Goal: Task Accomplishment & Management: Use online tool/utility

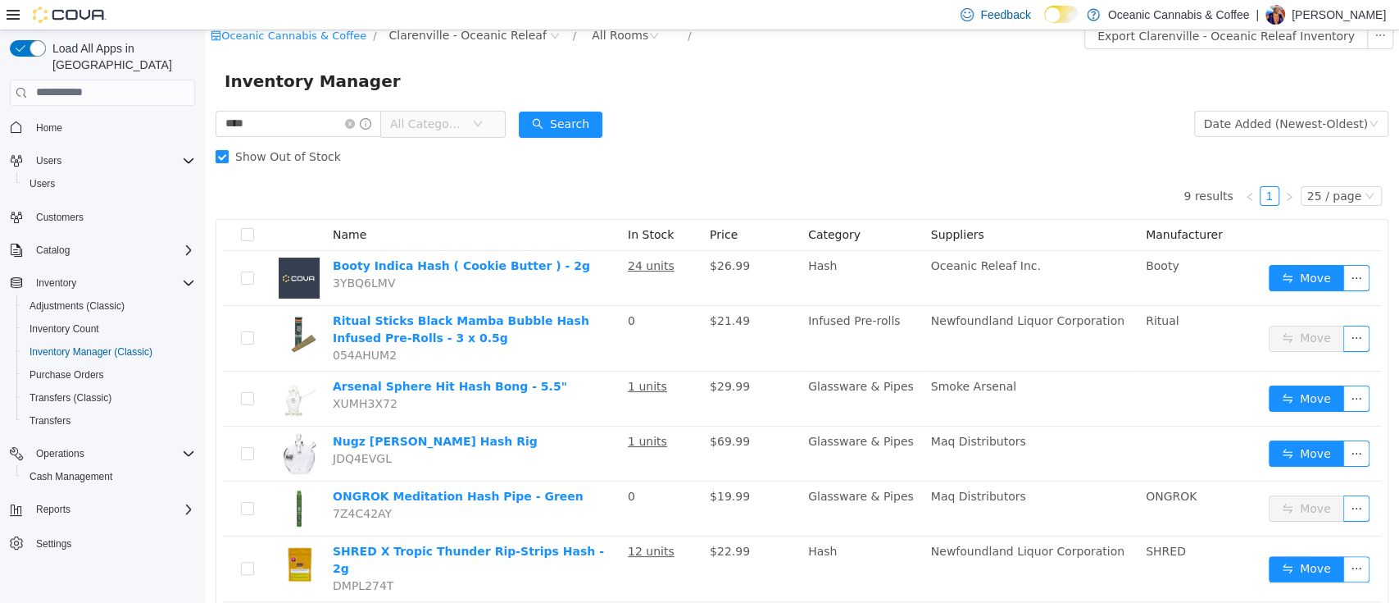
scroll to position [13, 0]
click at [355, 120] on icon "icon: close-circle" at bounding box center [350, 123] width 10 height 10
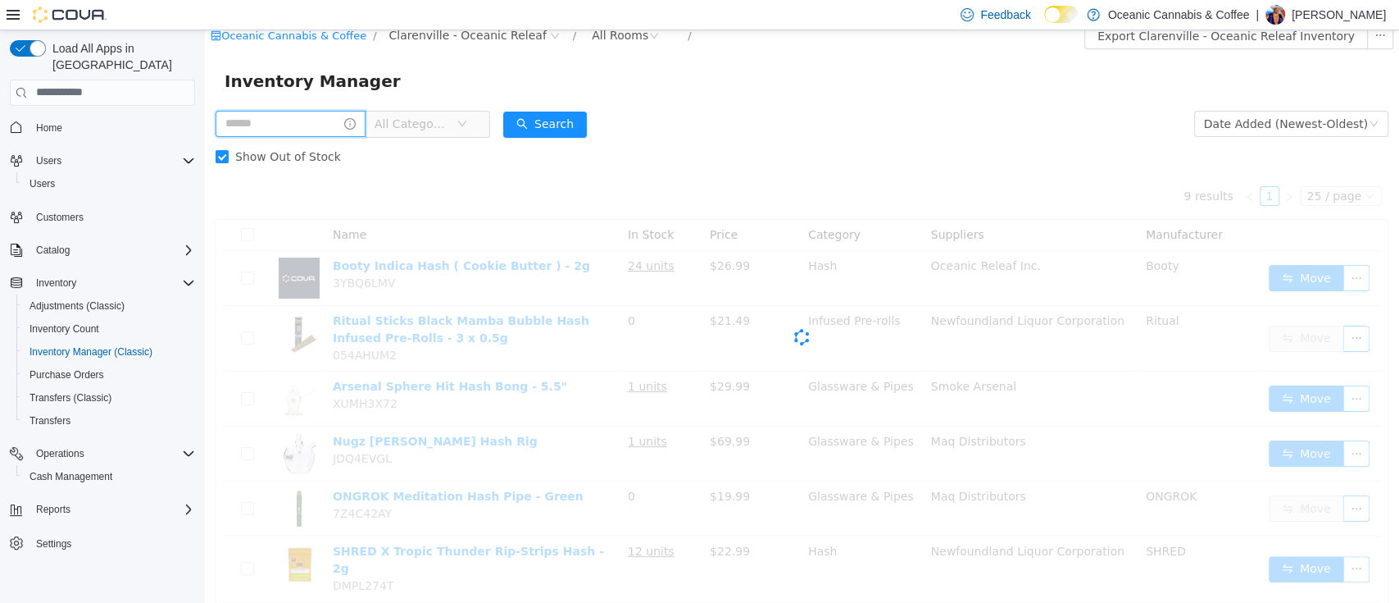
click at [344, 121] on input "text" at bounding box center [291, 123] width 150 height 26
type input "****"
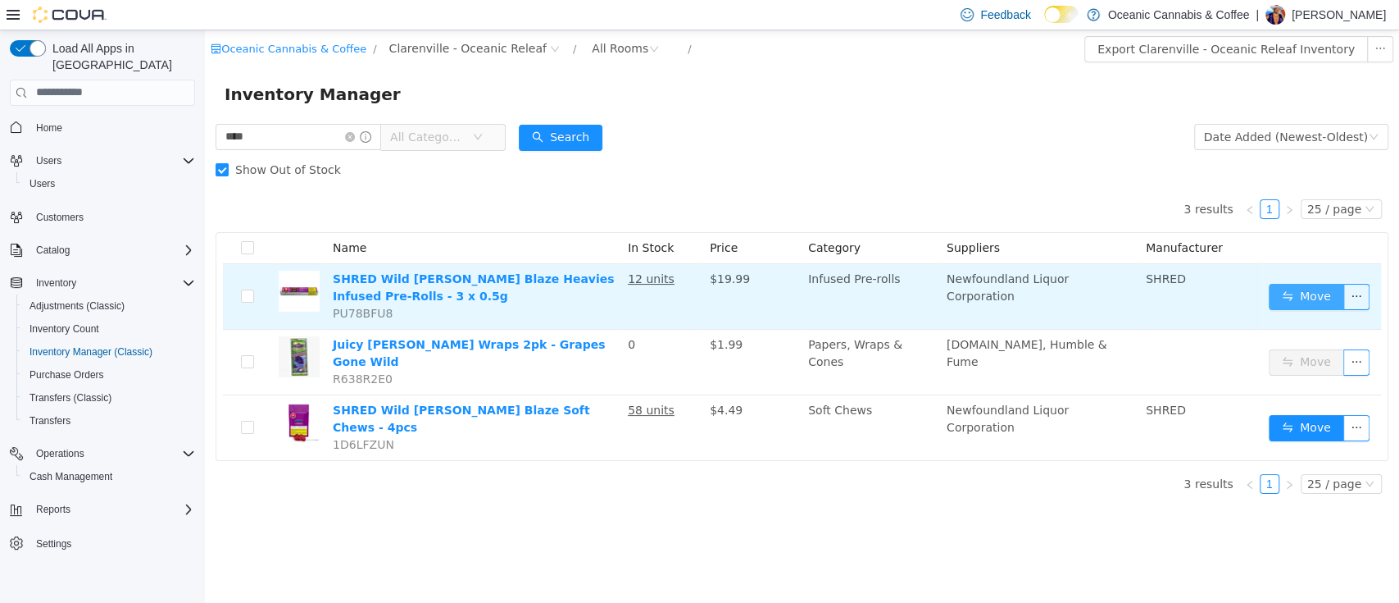
click at [1299, 289] on button "Move" at bounding box center [1306, 296] width 75 height 26
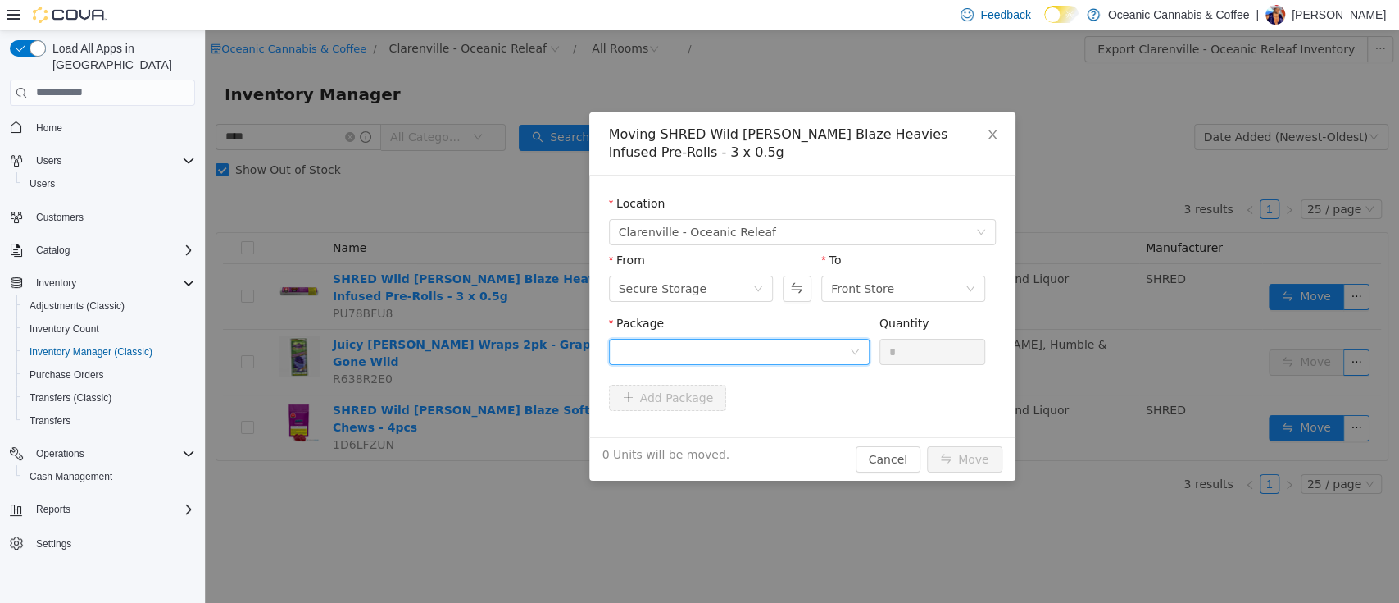
click at [757, 357] on div at bounding box center [734, 351] width 230 height 25
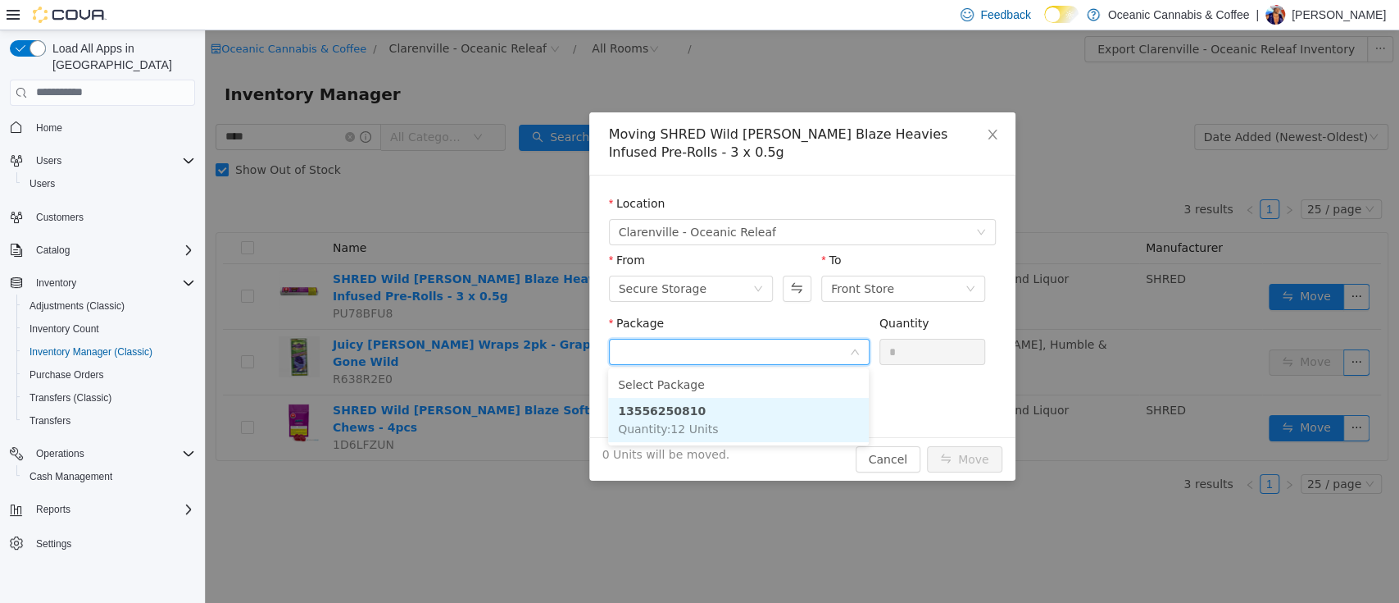
click at [781, 412] on li "13556250810 Quantity : 12 Units" at bounding box center [738, 419] width 261 height 44
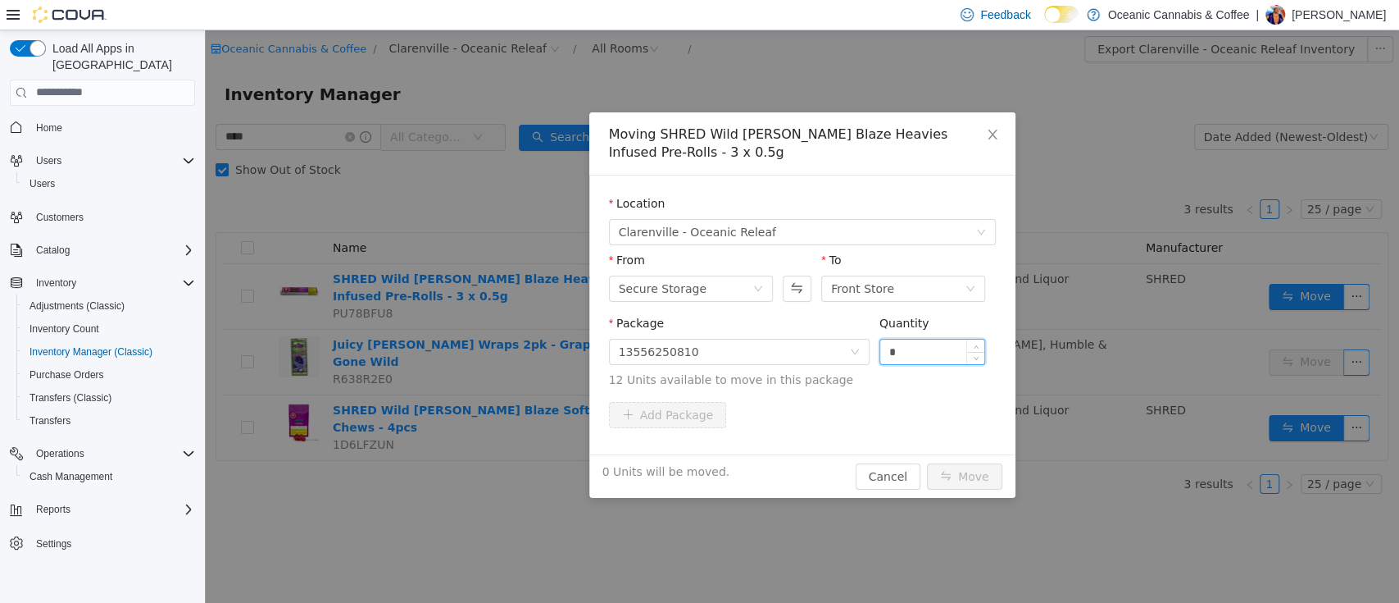
click at [915, 343] on input "*" at bounding box center [932, 351] width 105 height 25
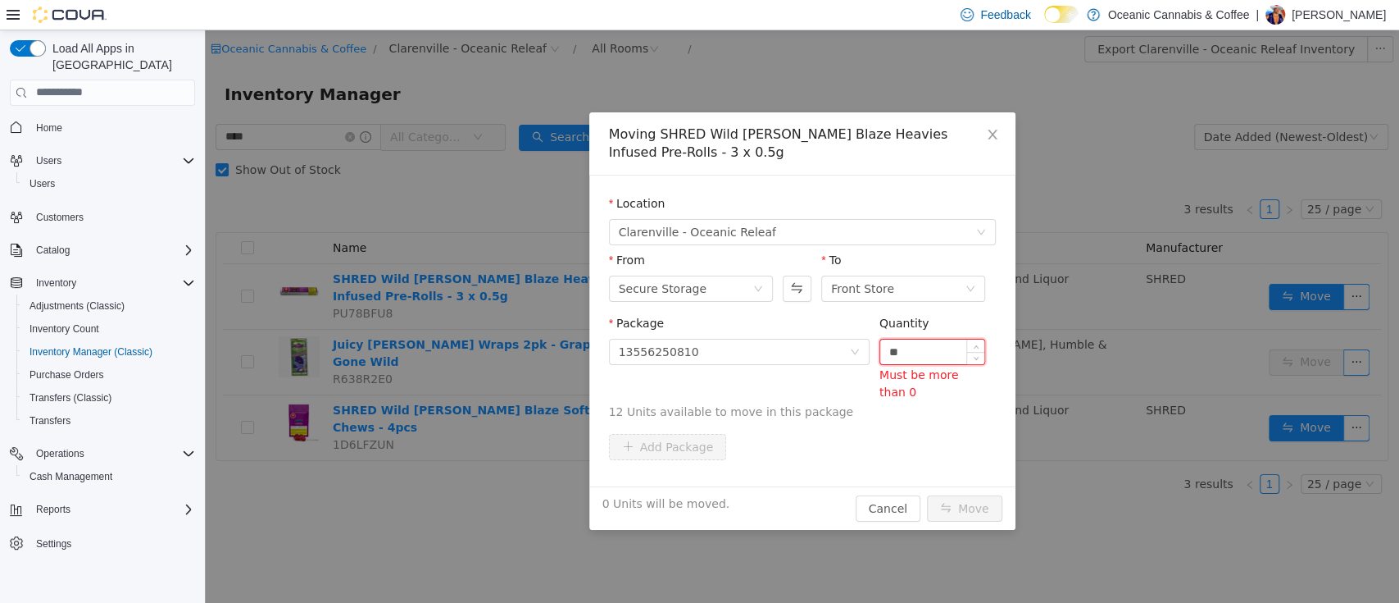
type input "**"
click at [927, 494] on button "Move" at bounding box center [964, 507] width 75 height 26
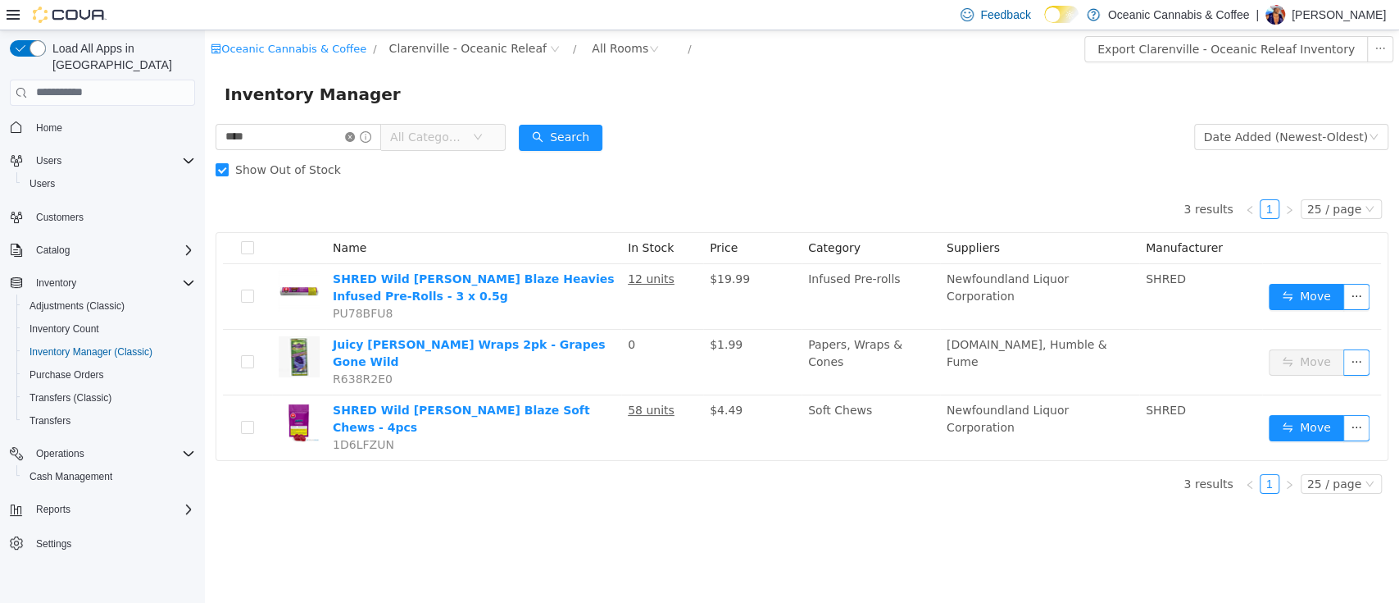
click at [355, 136] on icon "icon: close-circle" at bounding box center [350, 136] width 10 height 10
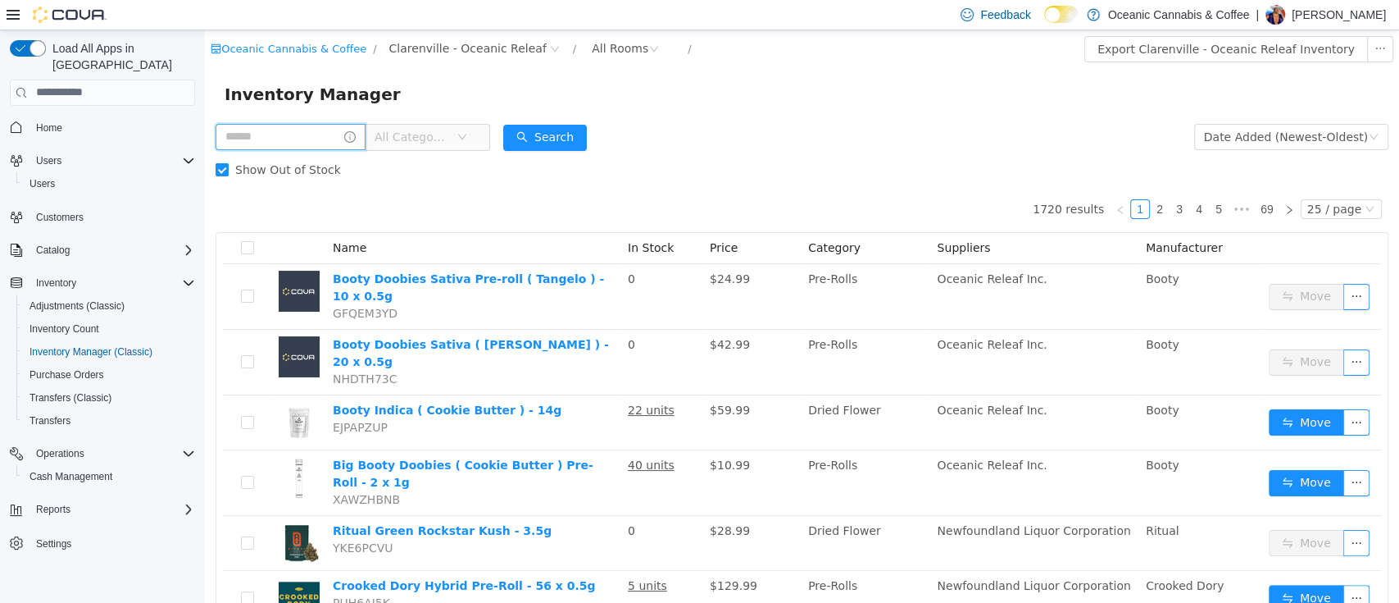
click at [321, 135] on input "text" at bounding box center [291, 136] width 150 height 26
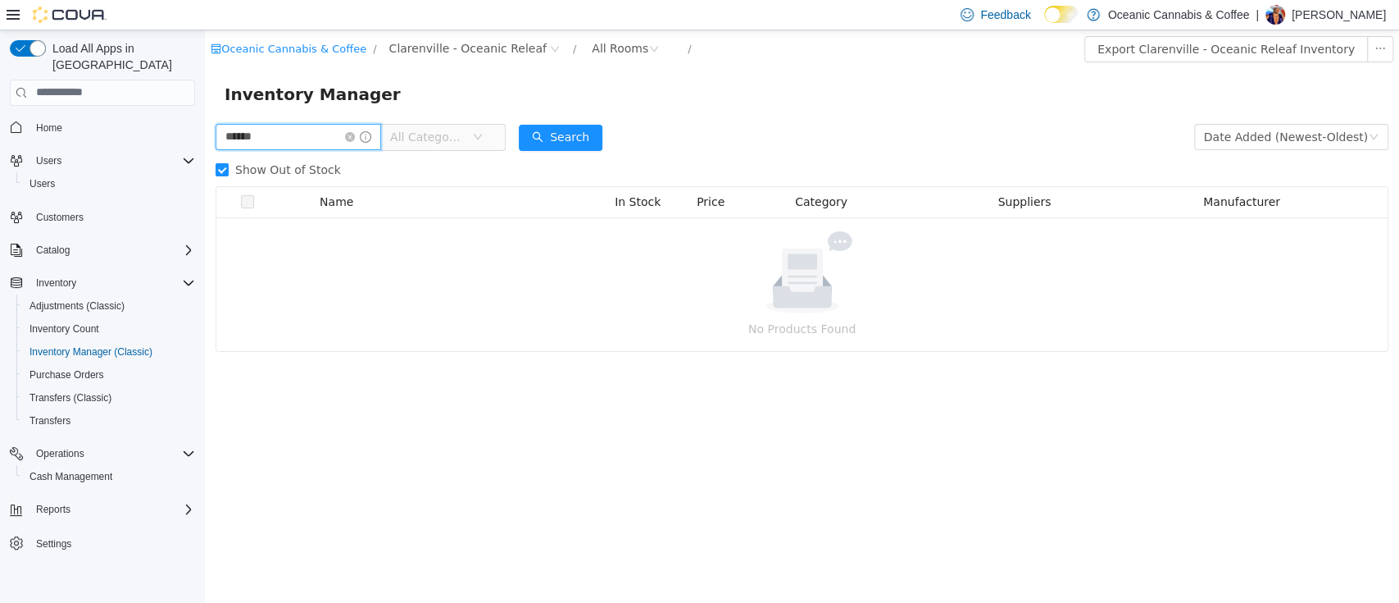
type input "******"
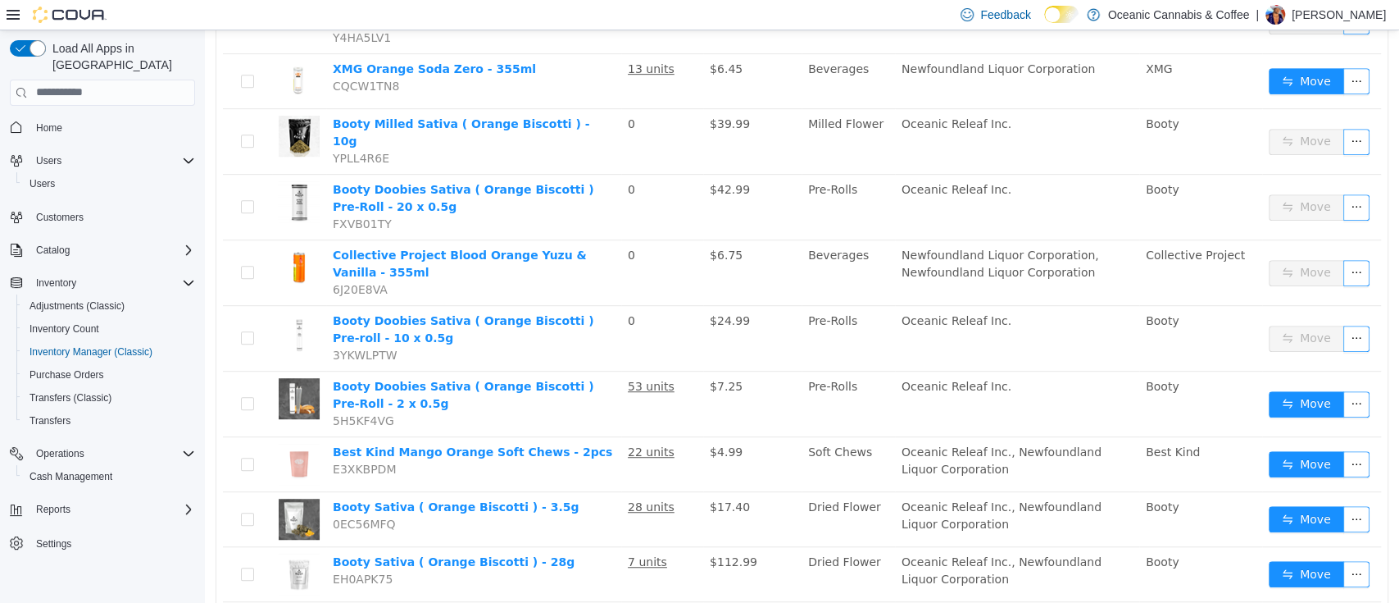
scroll to position [571, 0]
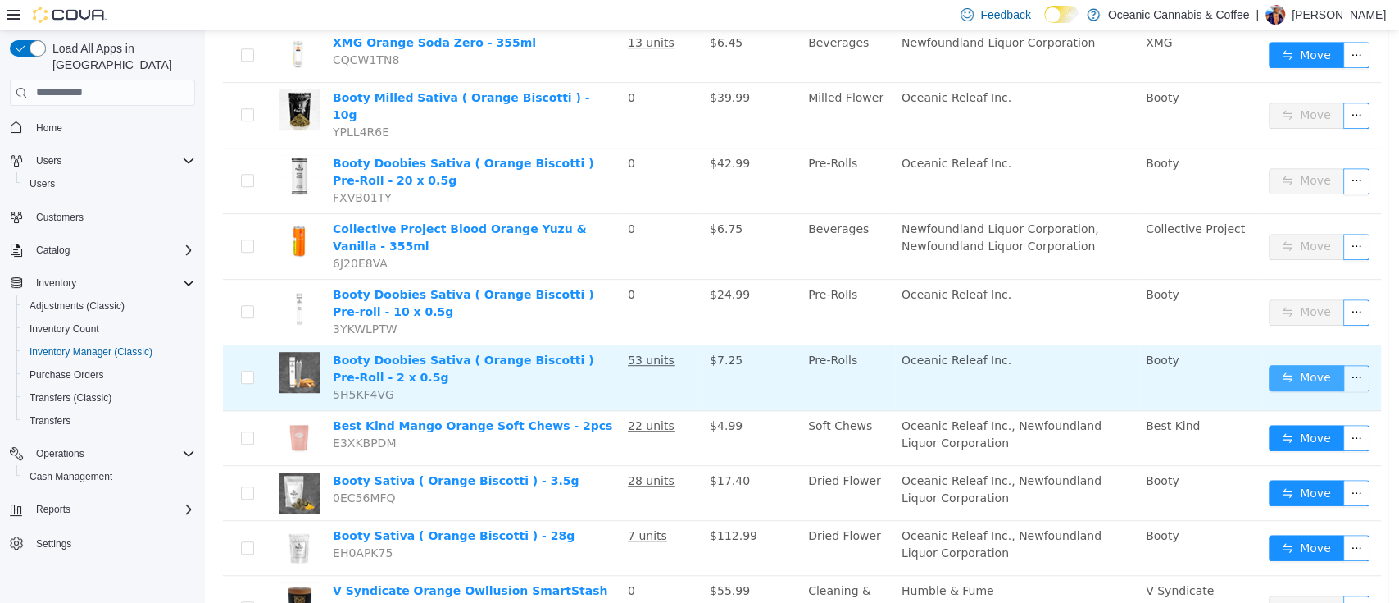
click at [1271, 364] on button "Move" at bounding box center [1306, 377] width 75 height 26
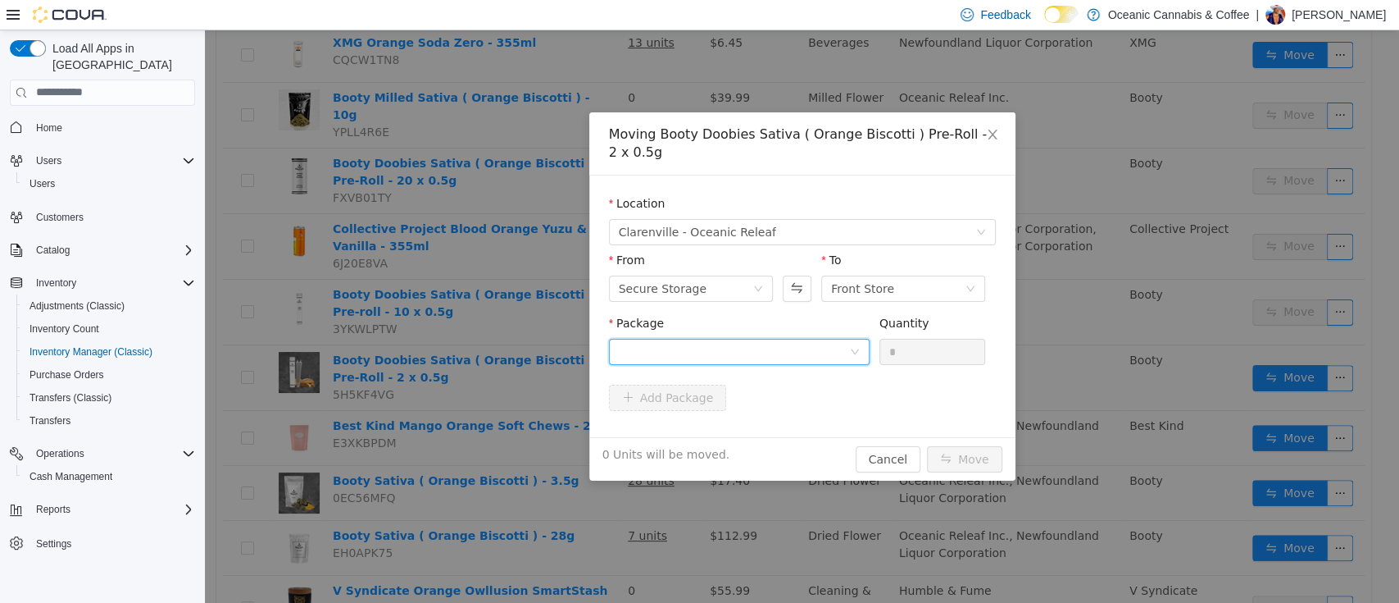
click at [741, 344] on div at bounding box center [734, 351] width 230 height 25
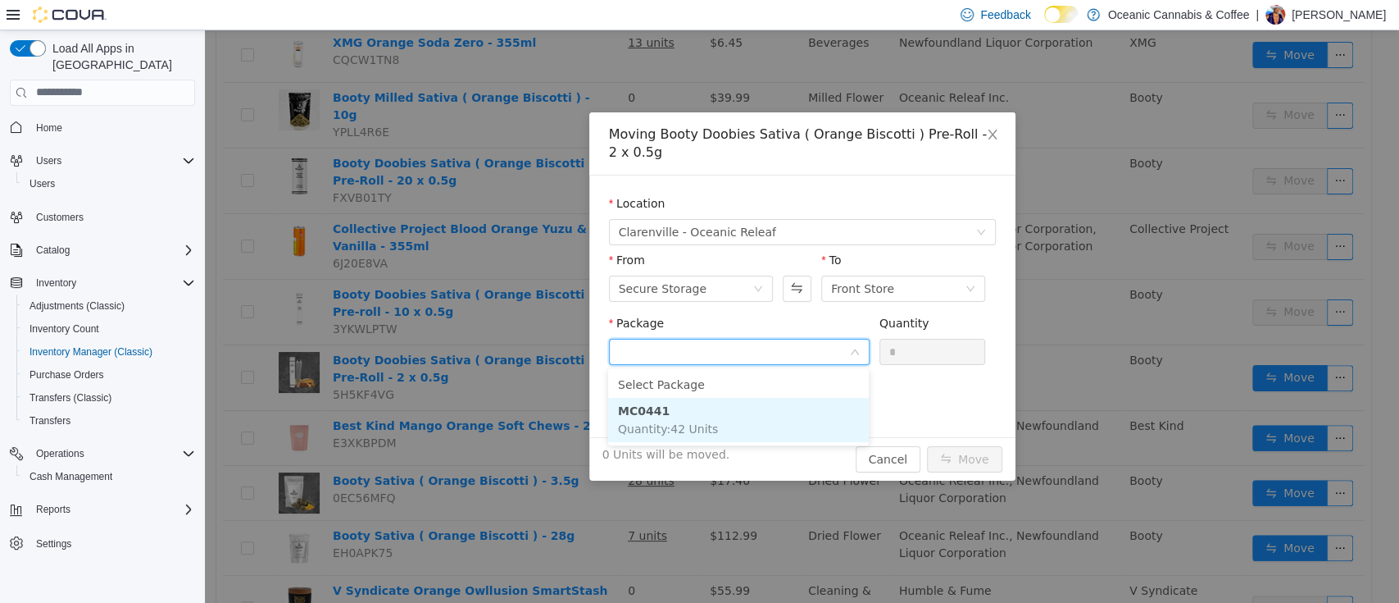
click at [727, 426] on li "MC0441 Quantity : 42 Units" at bounding box center [738, 419] width 261 height 44
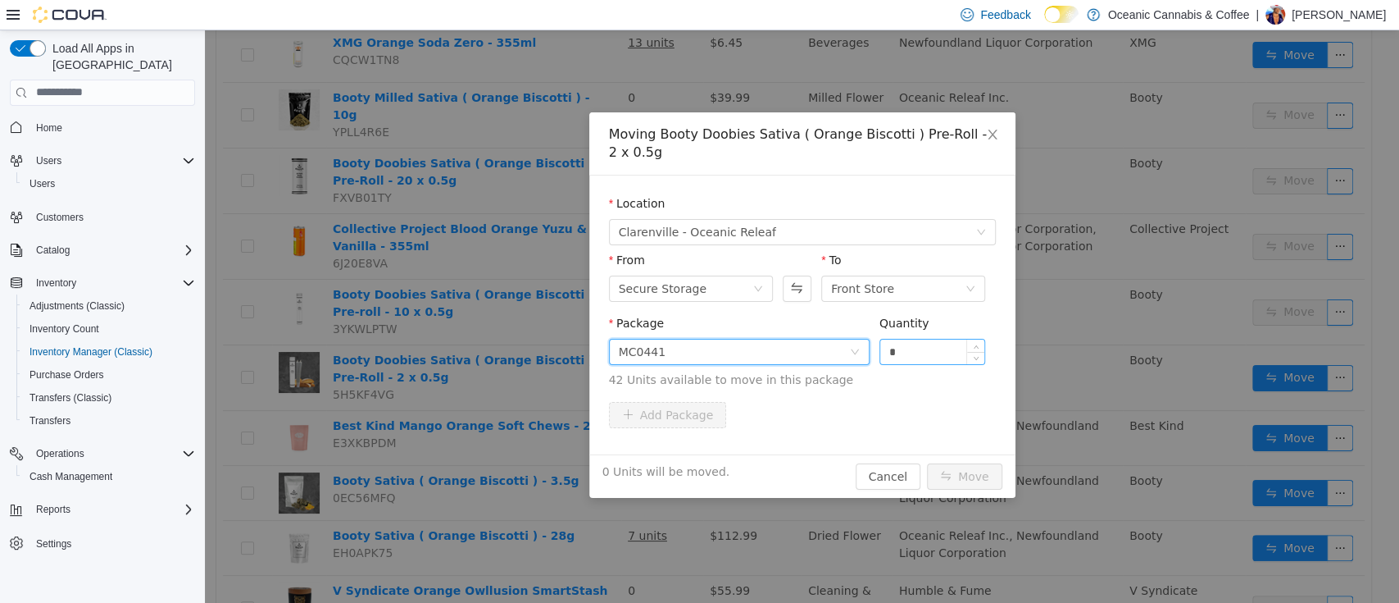
click at [907, 355] on input "*" at bounding box center [932, 351] width 105 height 25
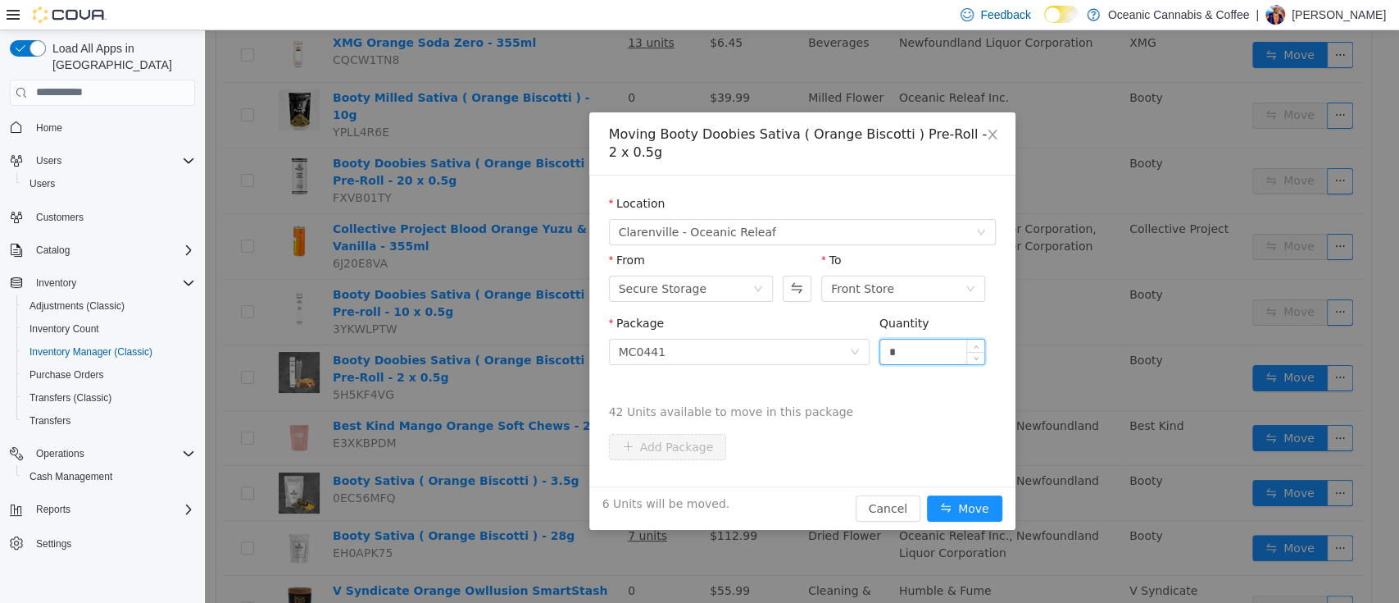
type input "*"
click at [927, 494] on button "Move" at bounding box center [964, 507] width 75 height 26
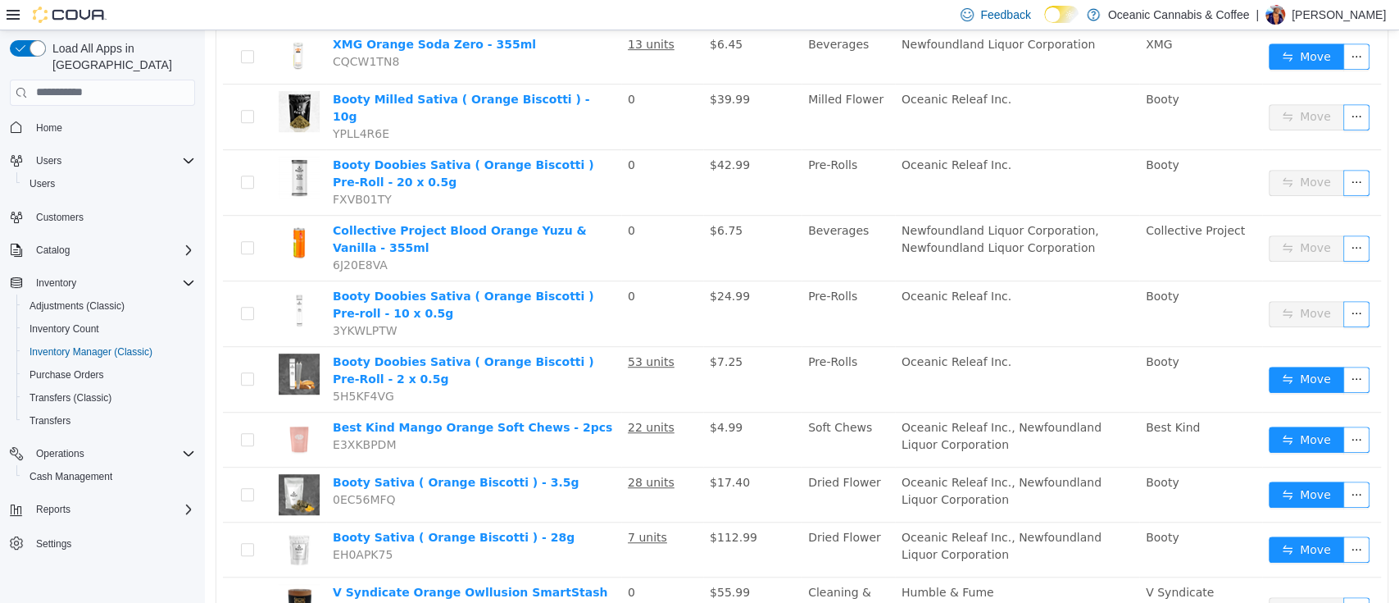
scroll to position [0, 0]
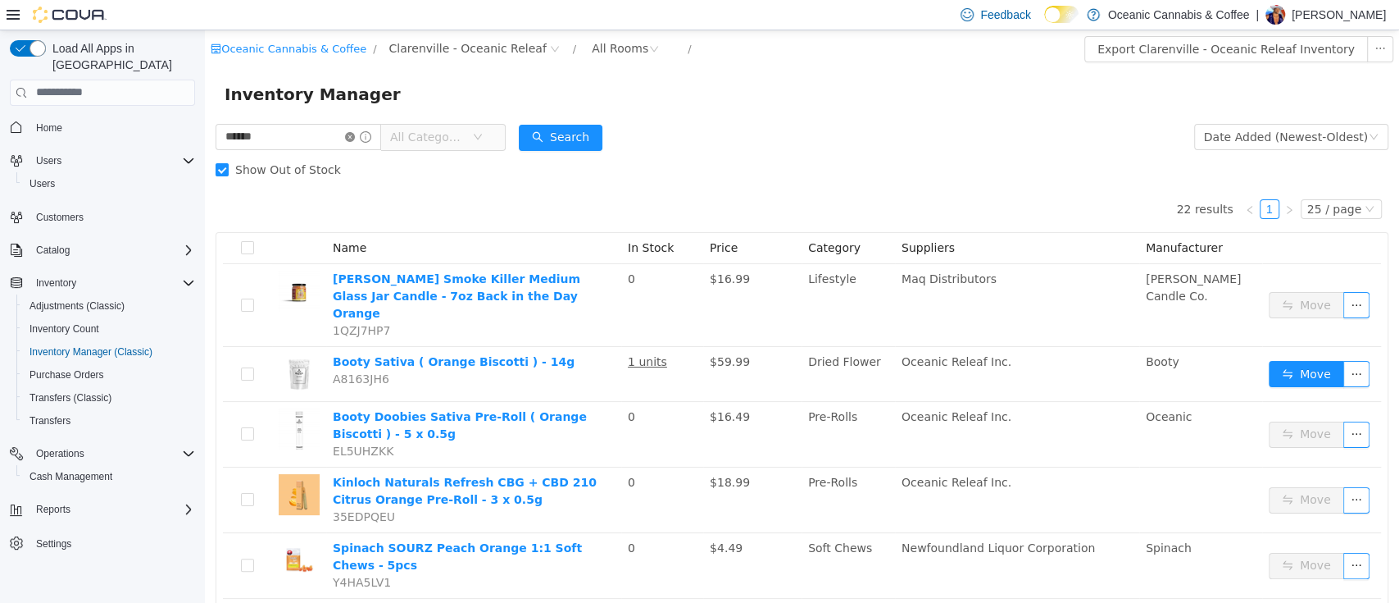
click at [355, 132] on icon "icon: close-circle" at bounding box center [350, 136] width 10 height 10
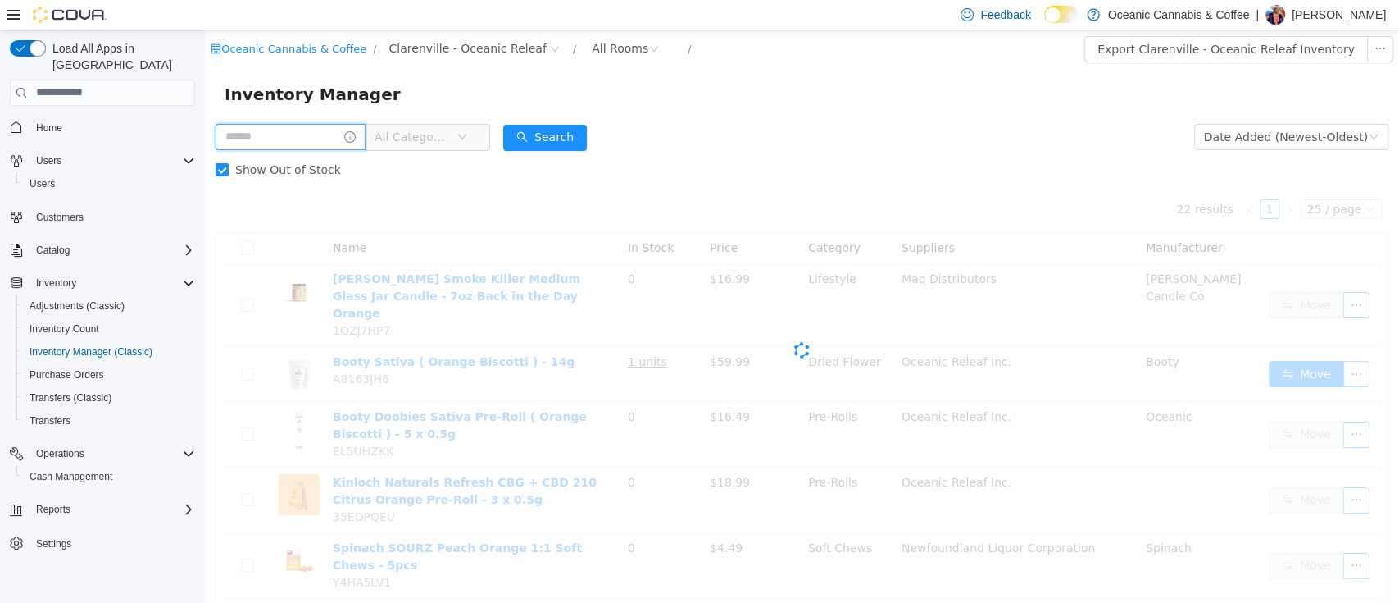
click at [356, 132] on input "text" at bounding box center [291, 136] width 150 height 26
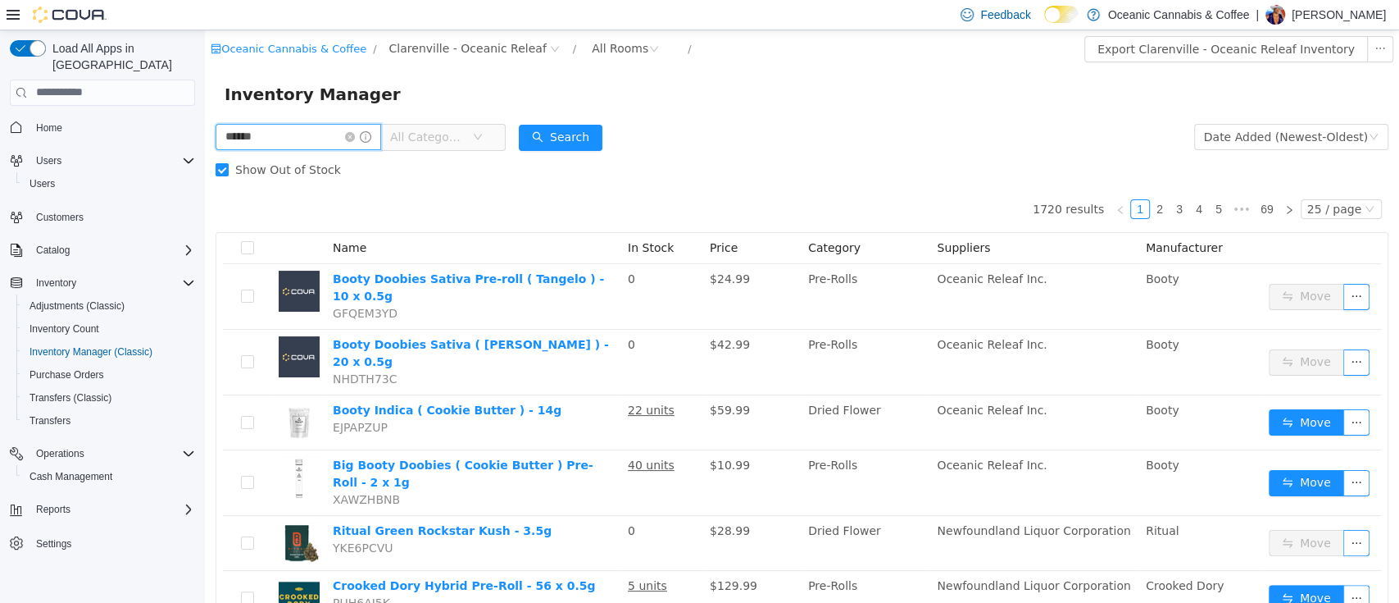
type input "******"
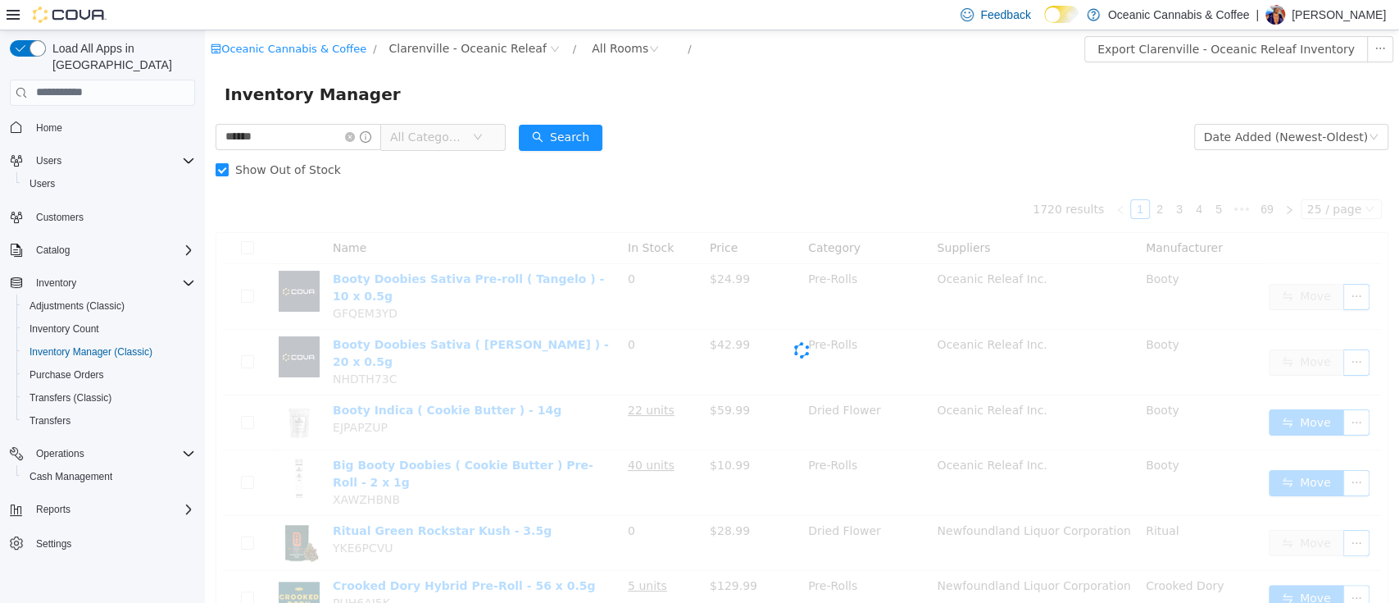
click at [709, 129] on form "****** All Categories Date Added (Newest-Oldest) Search Show Out of Stock" at bounding box center [802, 153] width 1173 height 66
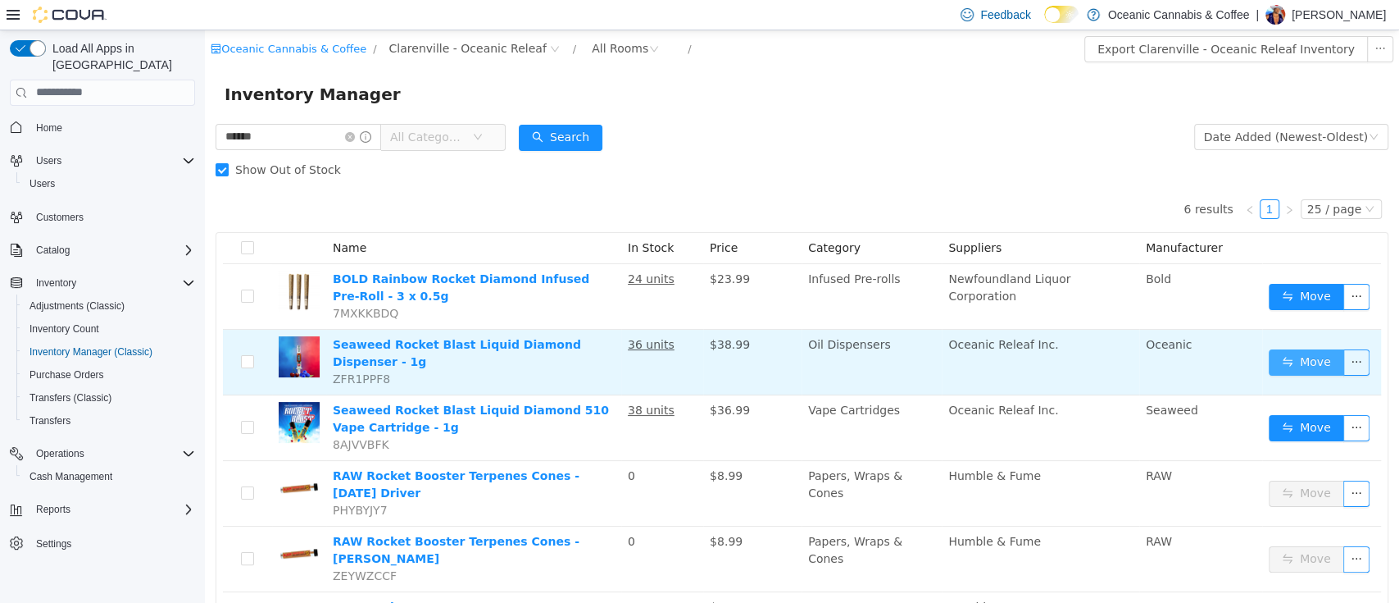
click at [1303, 354] on button "Move" at bounding box center [1306, 361] width 75 height 26
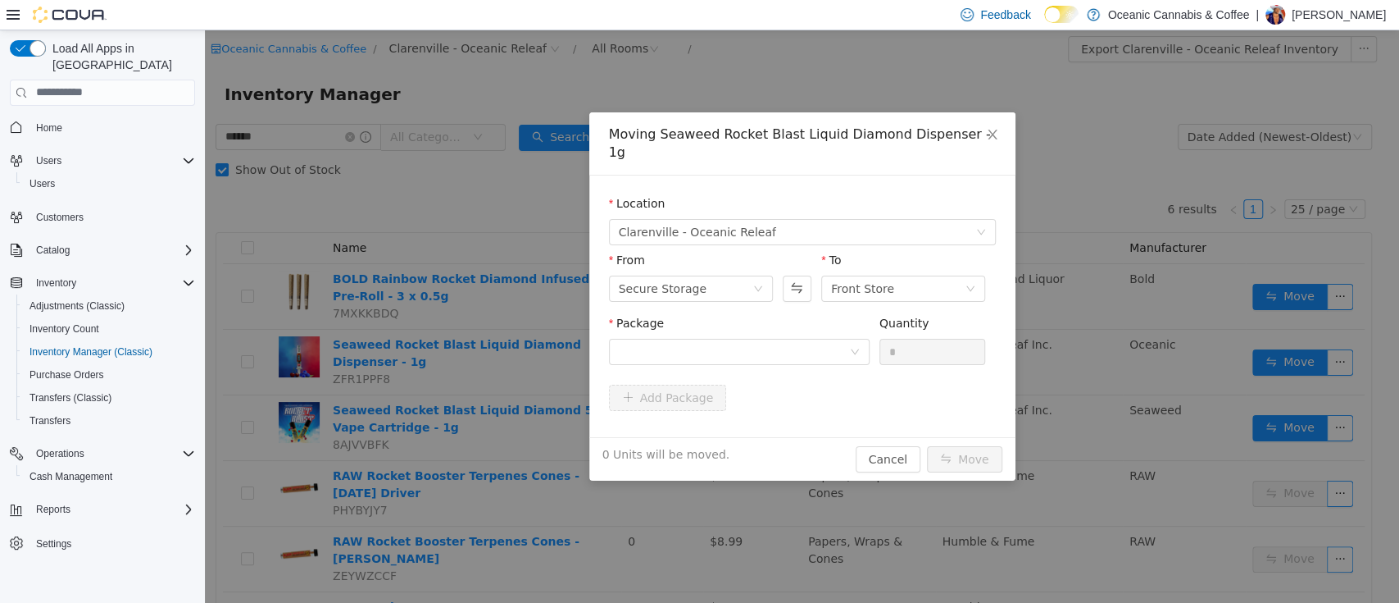
click at [828, 346] on div "Package" at bounding box center [739, 342] width 261 height 57
click at [827, 339] on div at bounding box center [734, 351] width 230 height 25
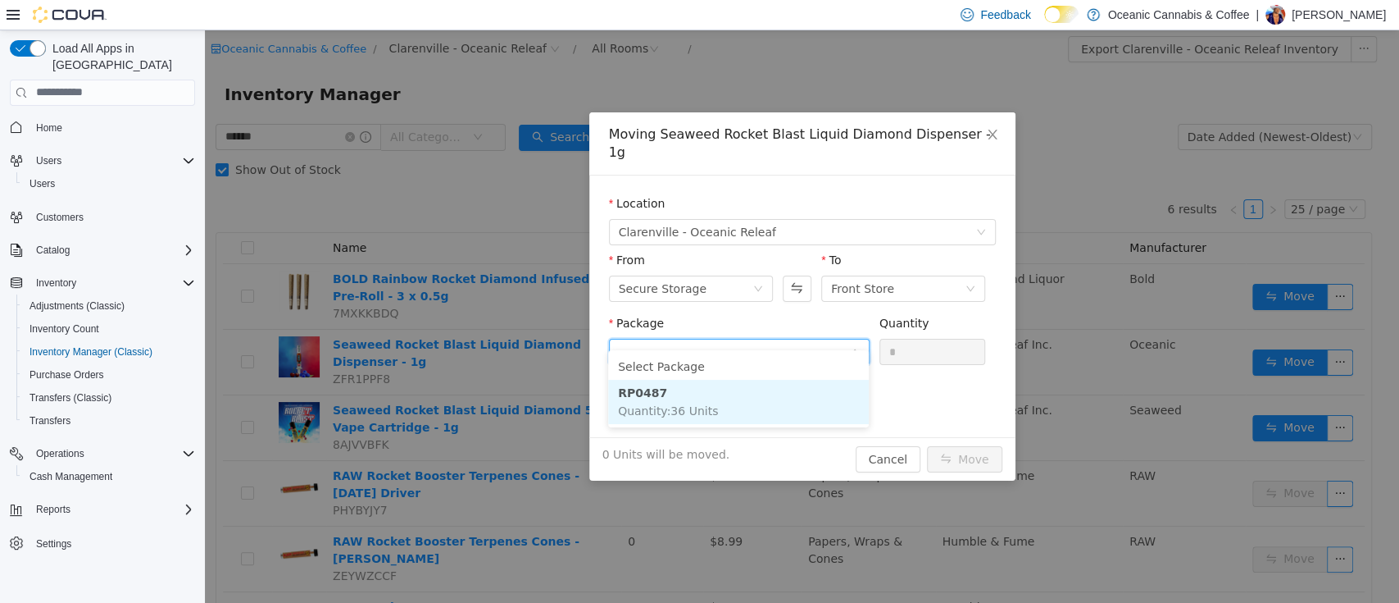
click at [785, 395] on li "RP0487 Quantity : 36 Units" at bounding box center [738, 401] width 261 height 44
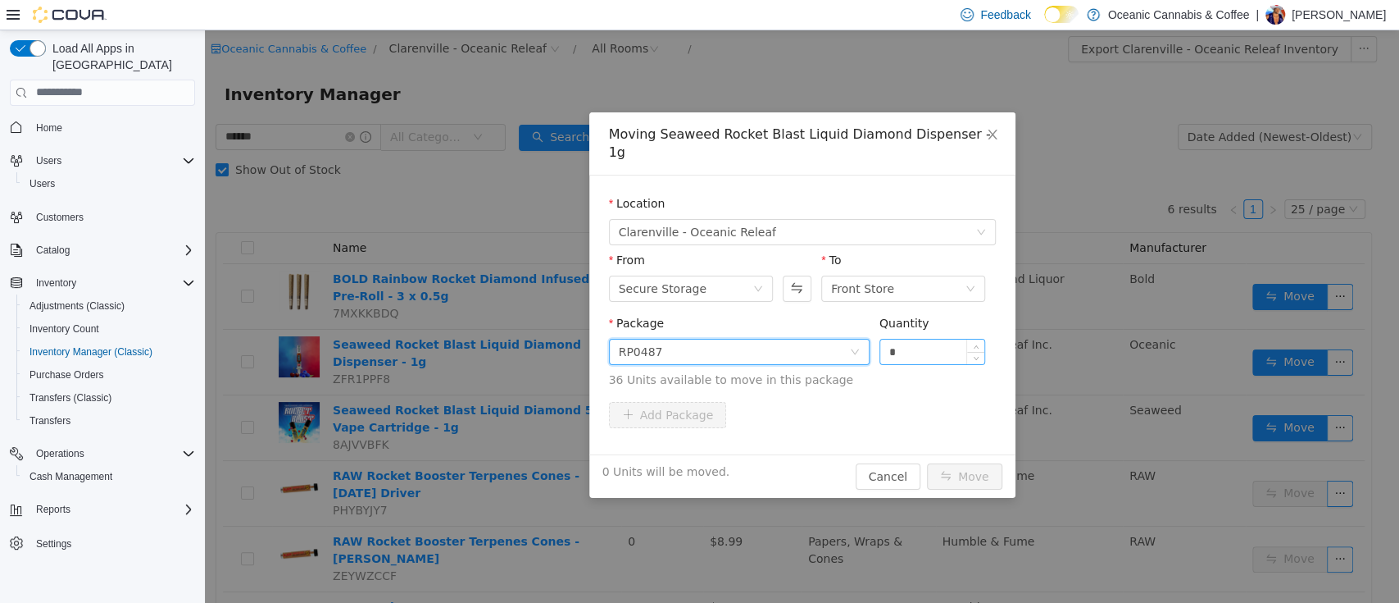
click at [927, 339] on input "*" at bounding box center [932, 351] width 105 height 25
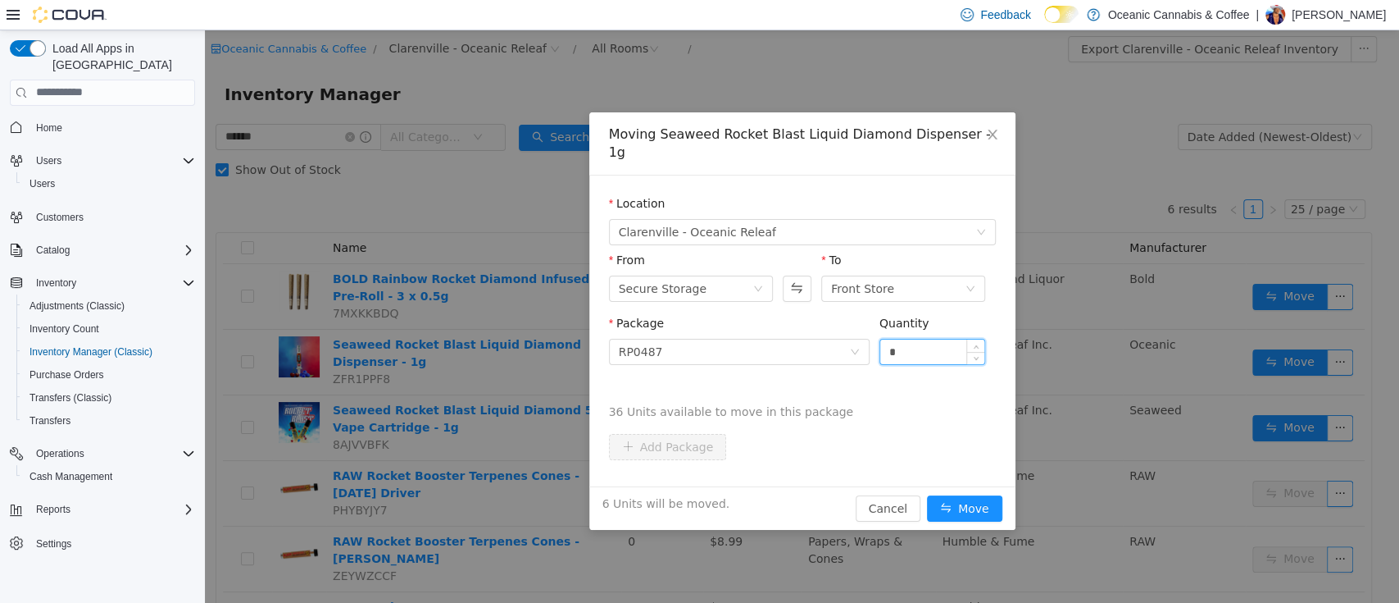
type input "*"
click at [927, 494] on button "Move" at bounding box center [964, 507] width 75 height 26
